Goal: Task Accomplishment & Management: Complete application form

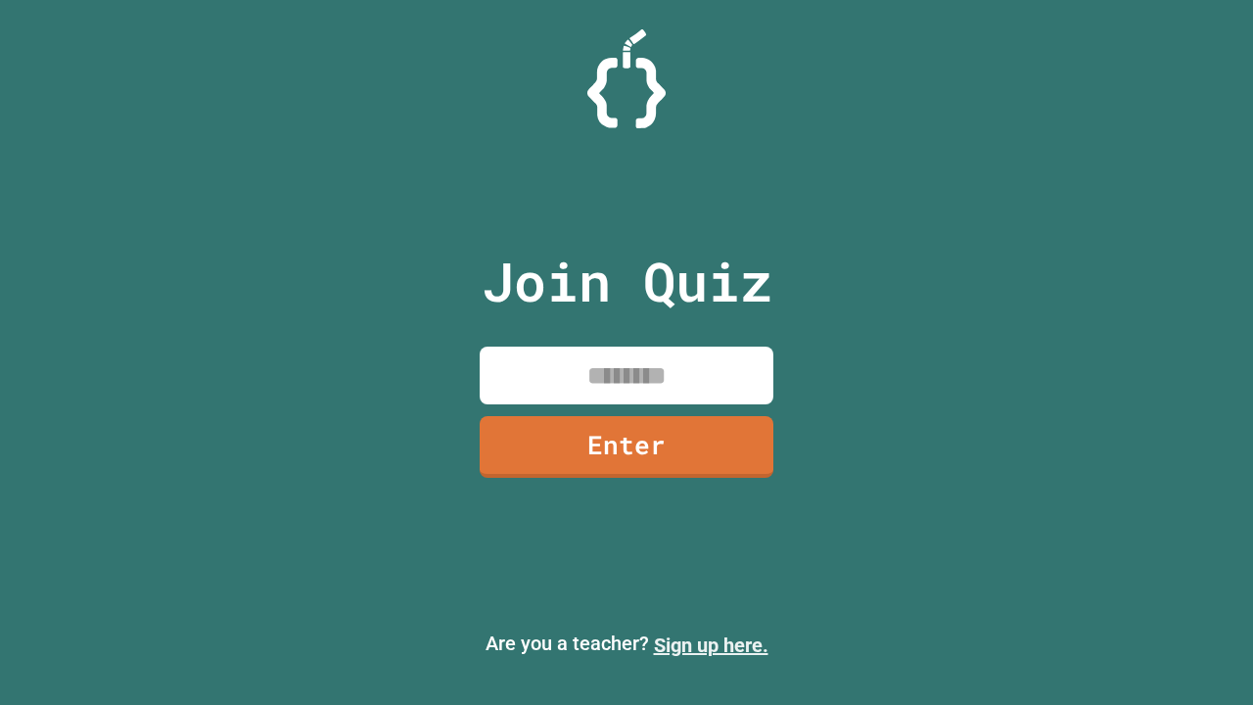
click at [711, 645] on link "Sign up here." at bounding box center [711, 644] width 115 height 23
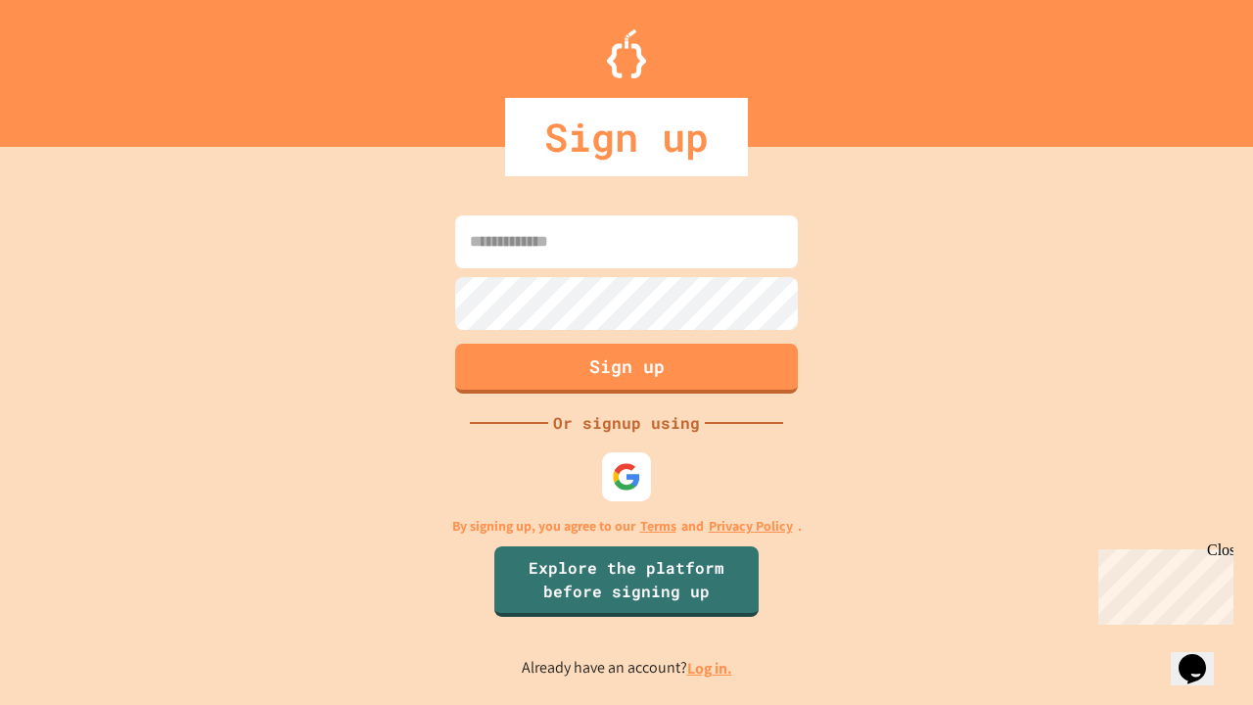
click at [711, 668] on link "Log in." at bounding box center [709, 668] width 45 height 21
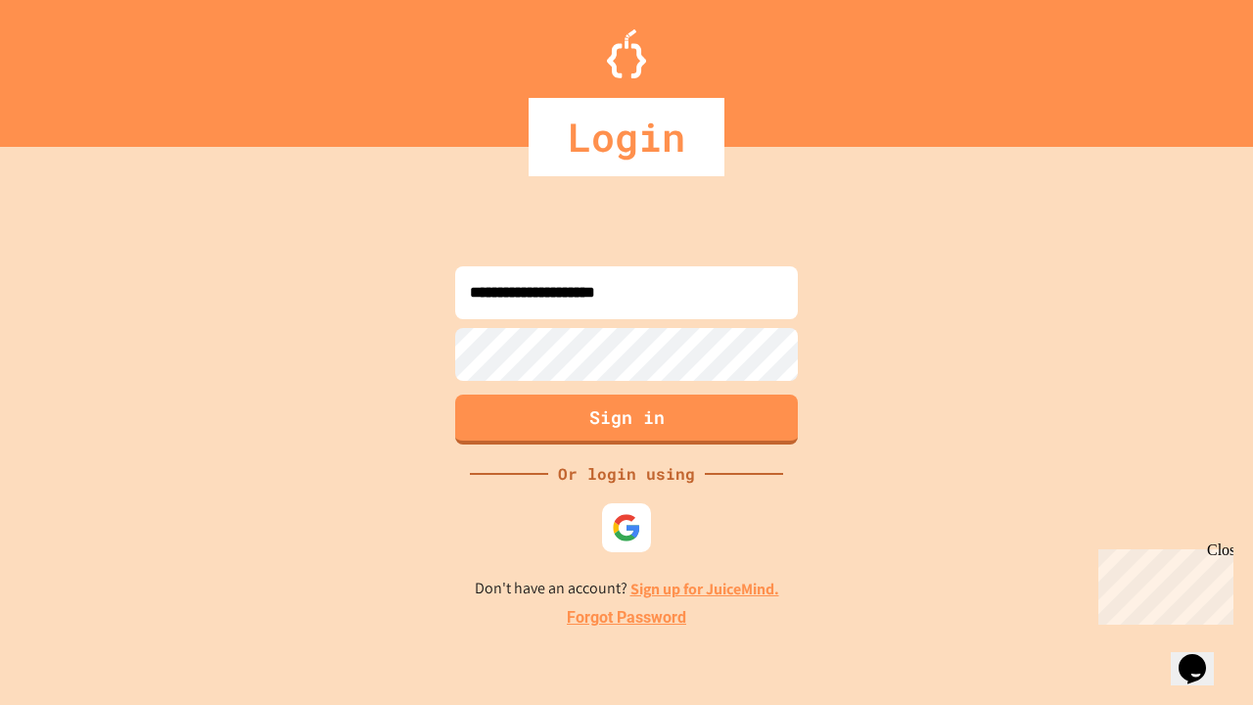
type input "**********"
